Goal: Information Seeking & Learning: Understand process/instructions

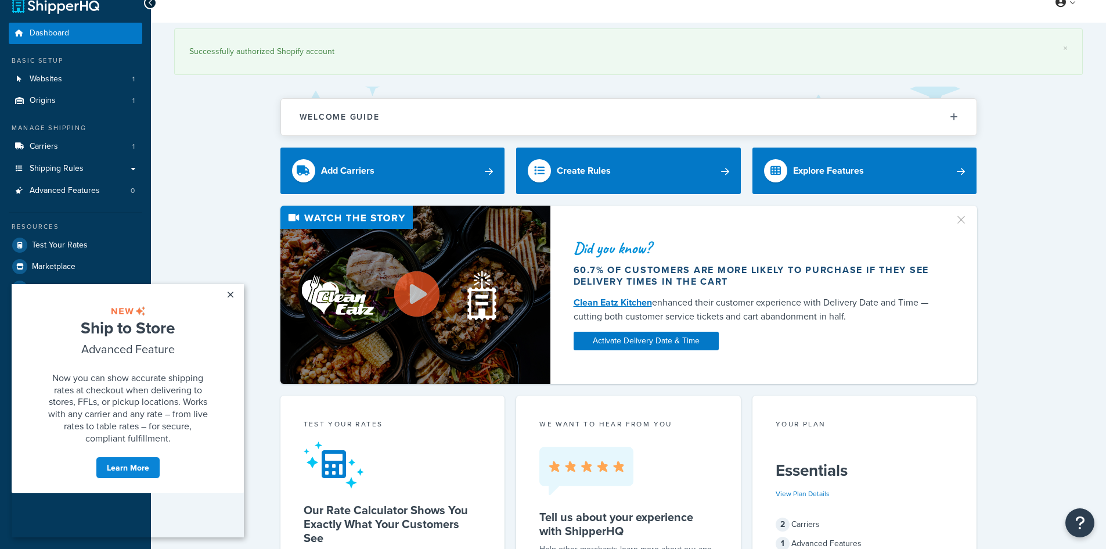
drag, startPoint x: 246, startPoint y: 189, endPoint x: 250, endPoint y: 221, distance: 32.2
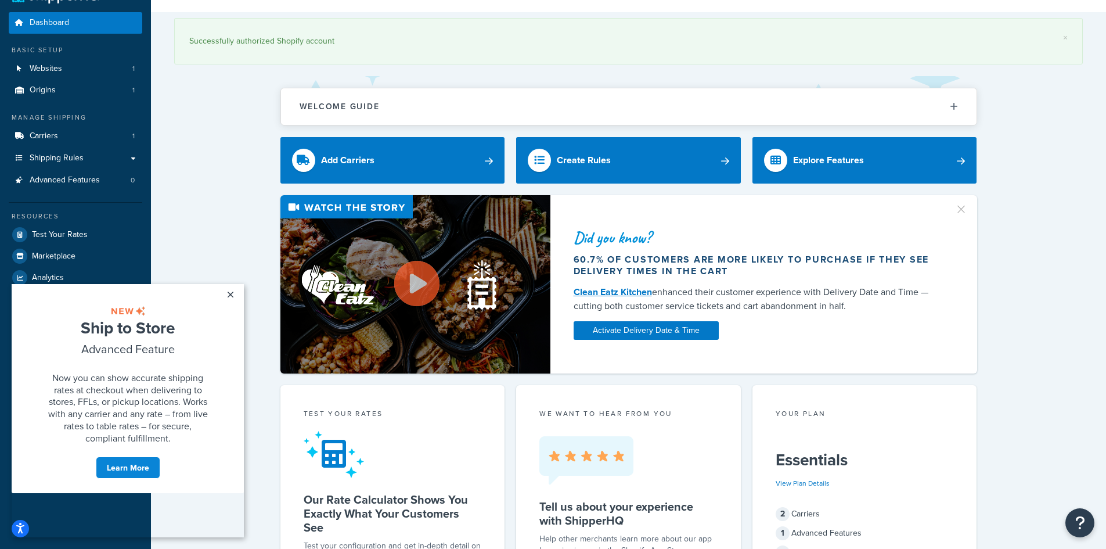
drag, startPoint x: 249, startPoint y: 224, endPoint x: 235, endPoint y: 166, distance: 59.7
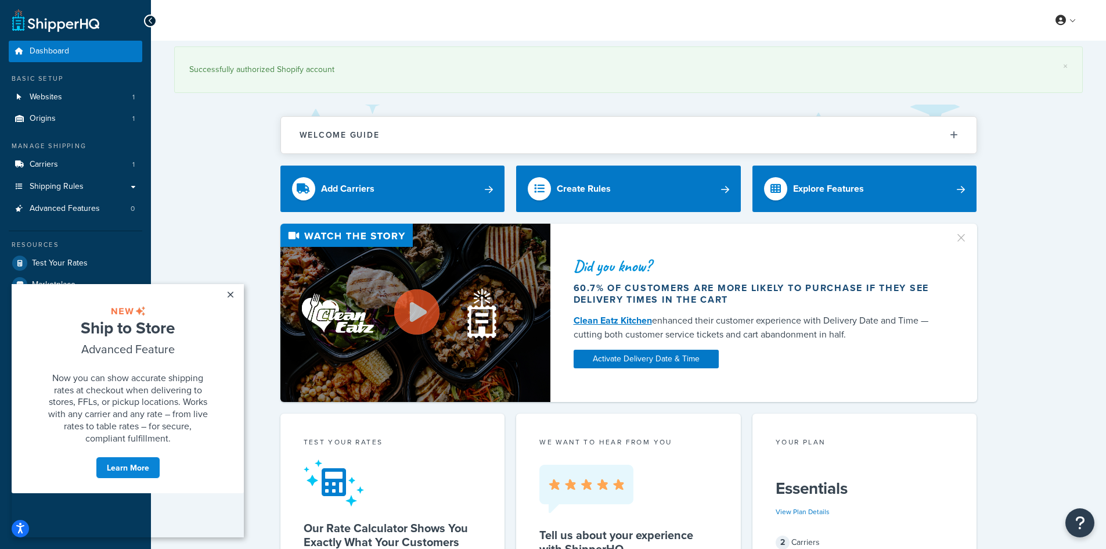
scroll to position [0, 0]
click at [228, 290] on link "×" at bounding box center [230, 294] width 20 height 21
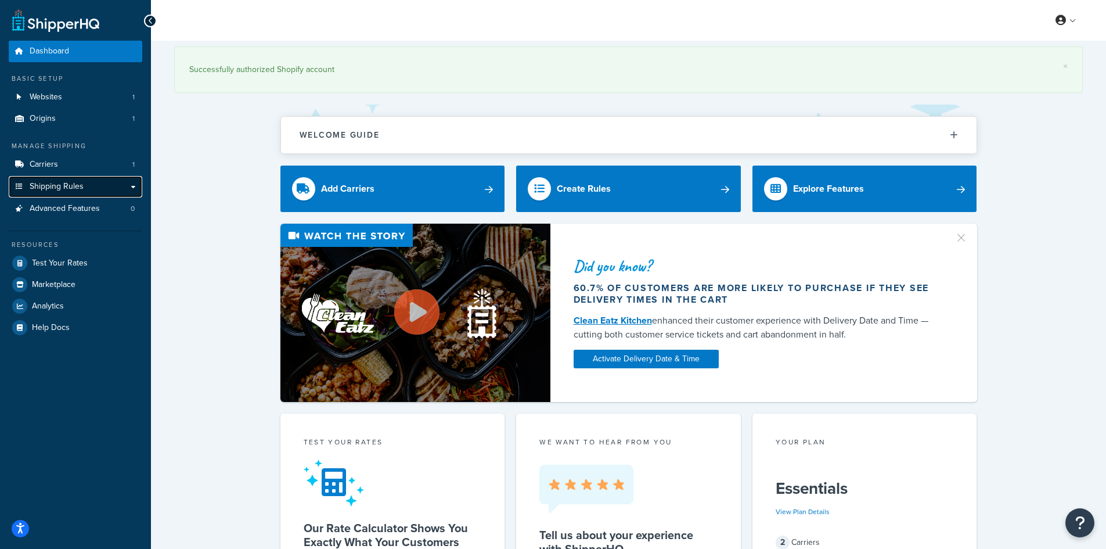
click at [64, 183] on span "Shipping Rules" at bounding box center [57, 187] width 54 height 10
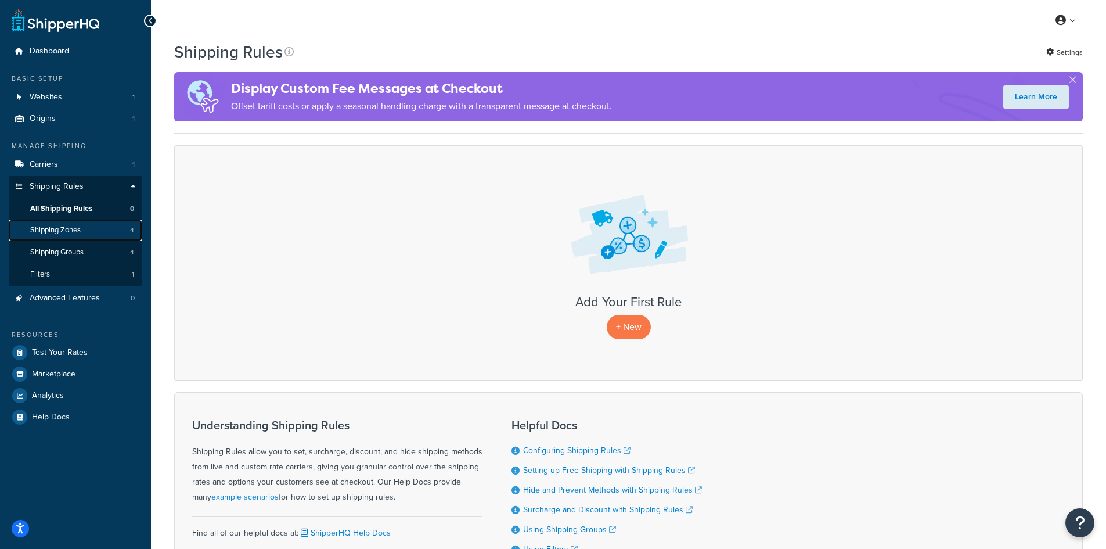
click at [96, 226] on link "Shipping Zones 4" at bounding box center [76, 229] width 134 height 21
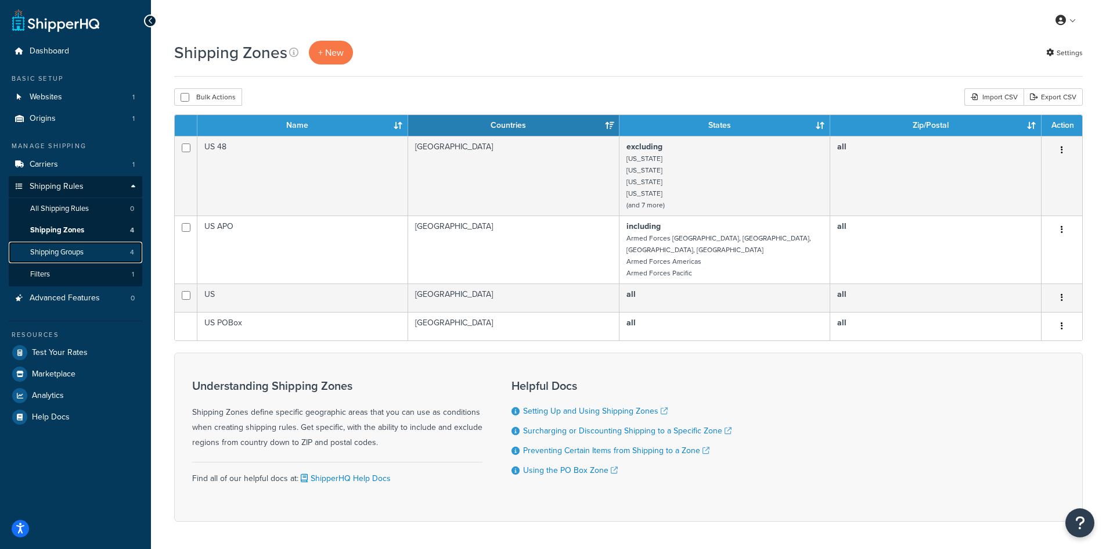
click at [79, 245] on link "Shipping Groups 4" at bounding box center [76, 251] width 134 height 21
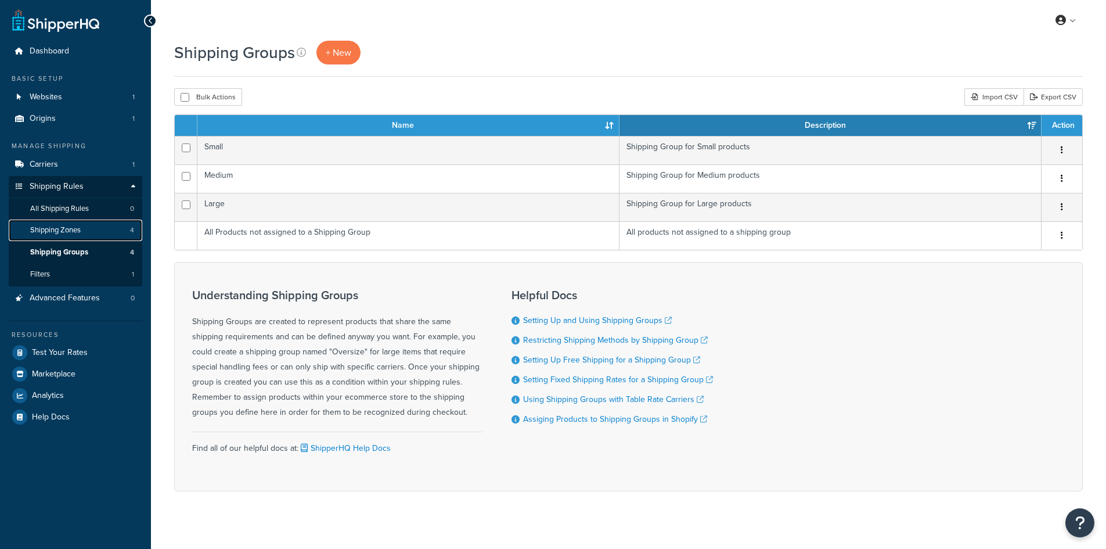
click at [81, 228] on span "Shipping Zones" at bounding box center [55, 230] width 51 height 10
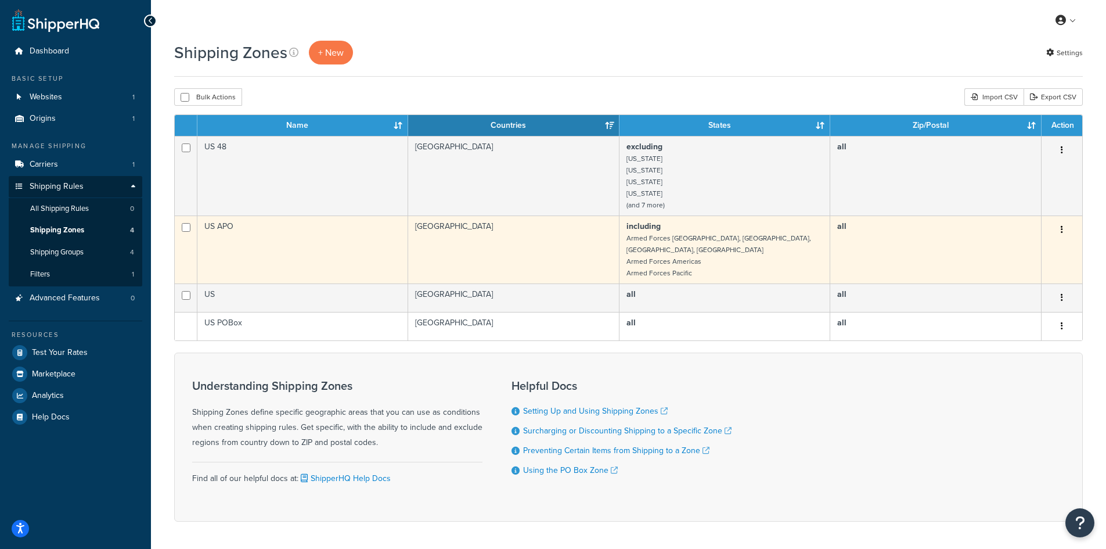
click at [1064, 221] on button "button" at bounding box center [1062, 230] width 16 height 19
click at [1064, 224] on button "button" at bounding box center [1062, 230] width 16 height 19
click at [1064, 228] on button "button" at bounding box center [1062, 230] width 16 height 19
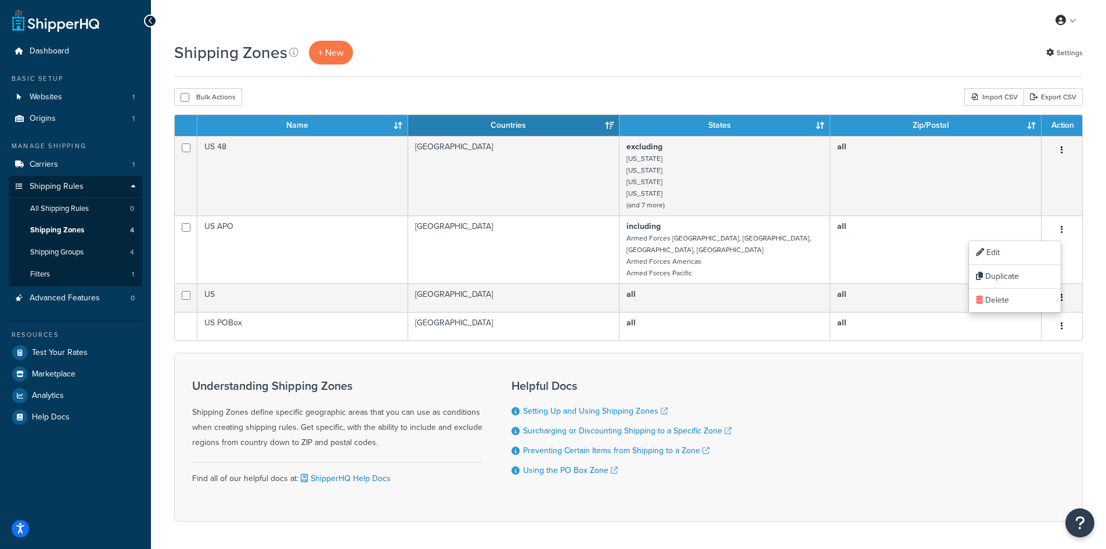
click at [410, 352] on div "Understanding Shipping Zones Shipping Zones define specific geographic areas th…" at bounding box center [628, 436] width 908 height 169
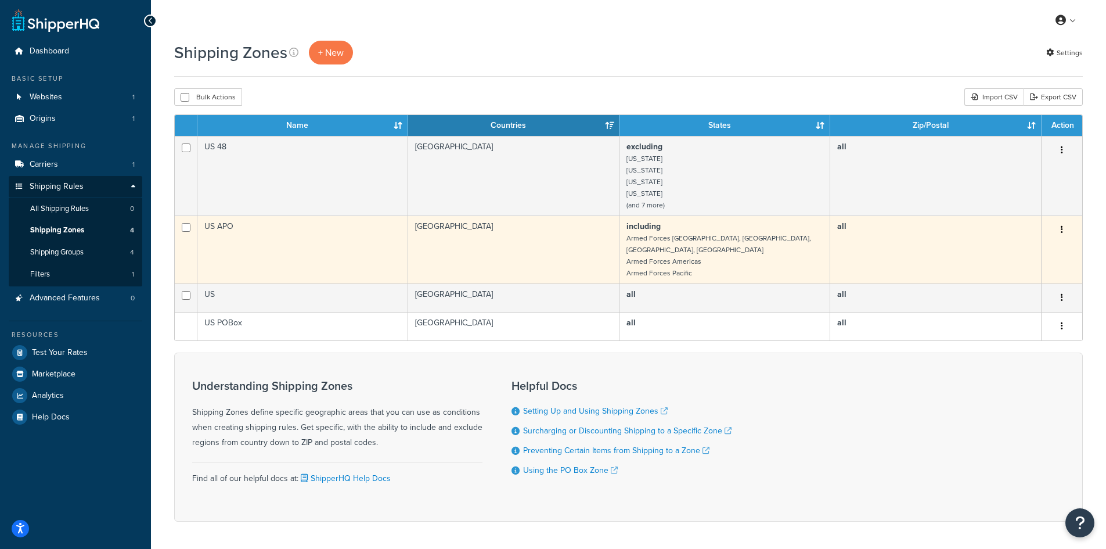
drag, startPoint x: 269, startPoint y: 295, endPoint x: 286, endPoint y: 226, distance: 71.1
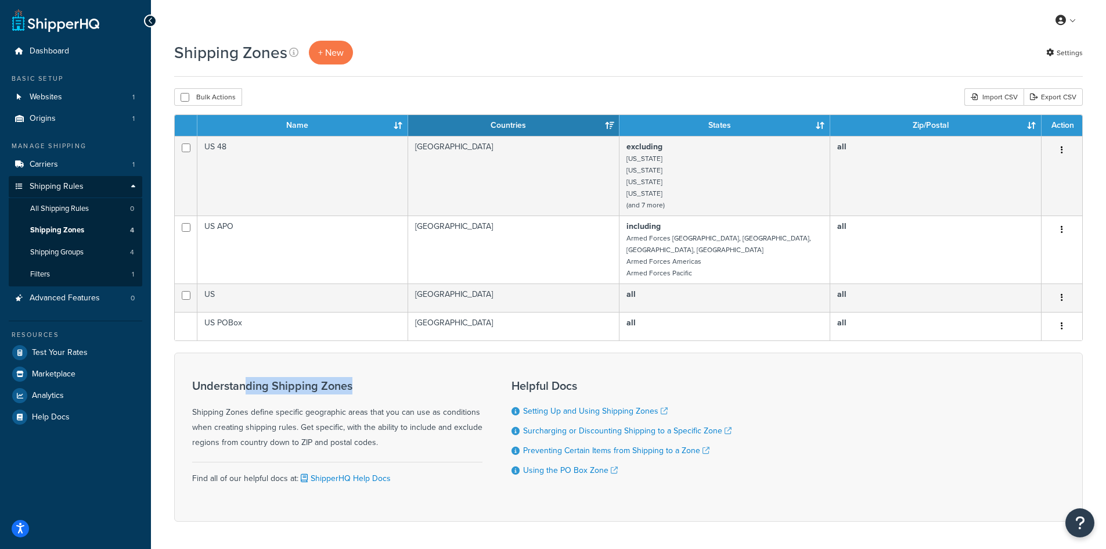
drag, startPoint x: 255, startPoint y: 360, endPoint x: 391, endPoint y: 361, distance: 135.8
click at [391, 370] on div "Understanding Shipping Zones Shipping Zones define specific geographic areas th…" at bounding box center [337, 436] width 290 height 133
drag, startPoint x: 391, startPoint y: 361, endPoint x: 182, endPoint y: 366, distance: 208.5
click at [182, 366] on div "Understanding Shipping Zones Shipping Zones define specific geographic areas th…" at bounding box center [628, 436] width 908 height 169
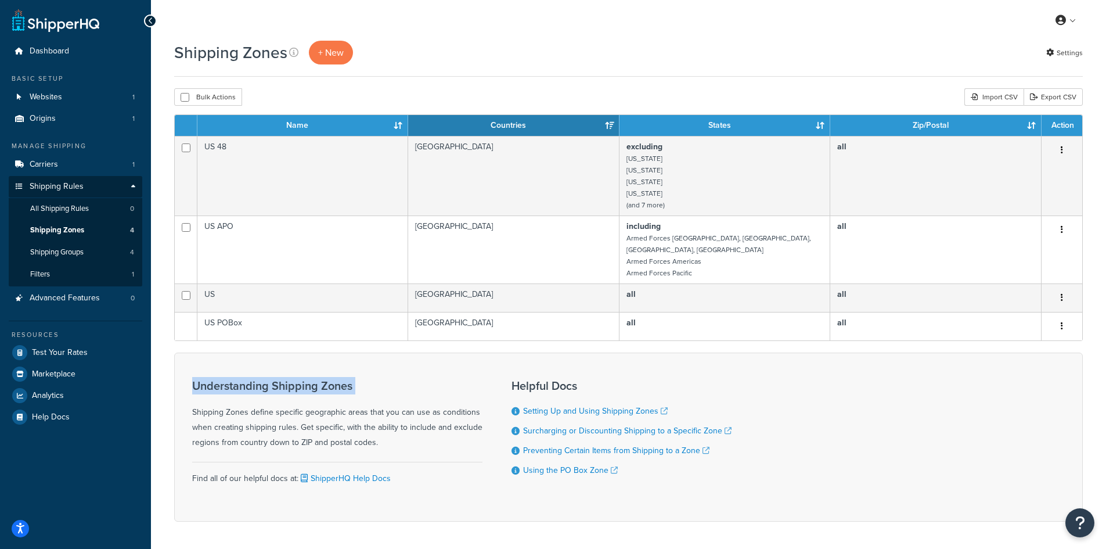
click at [182, 366] on div "Understanding Shipping Zones Shipping Zones define specific geographic areas th…" at bounding box center [628, 436] width 908 height 169
drag, startPoint x: 362, startPoint y: 299, endPoint x: 361, endPoint y: 125, distance: 173.6
